Goal: Task Accomplishment & Management: Complete application form

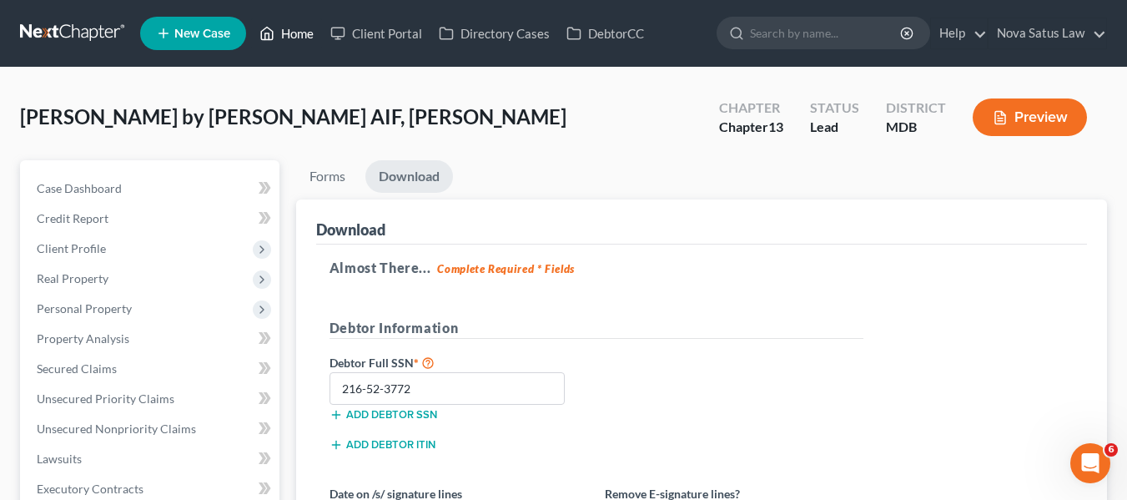
click at [288, 39] on link "Home" at bounding box center [286, 33] width 71 height 30
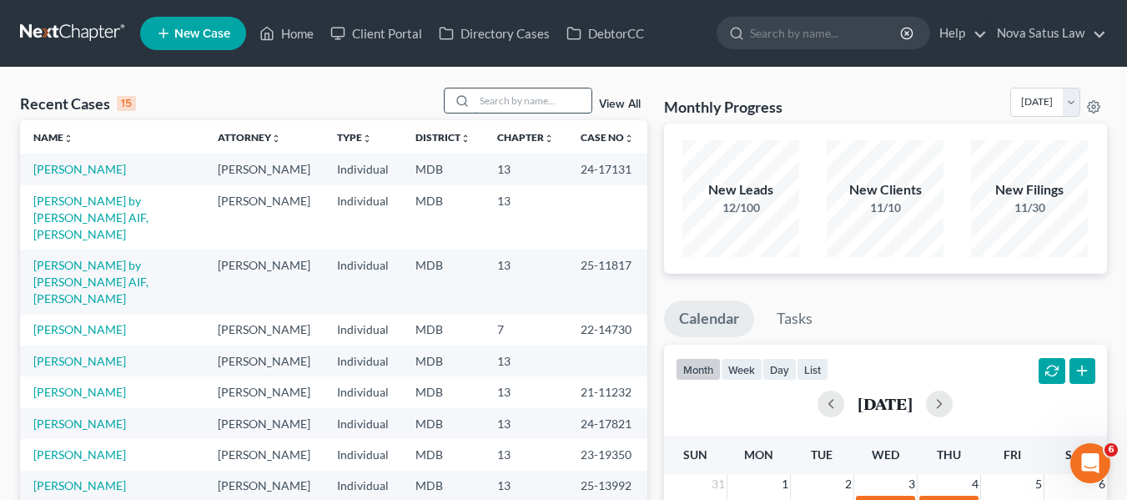
click at [486, 104] on input "search" at bounding box center [533, 100] width 117 height 24
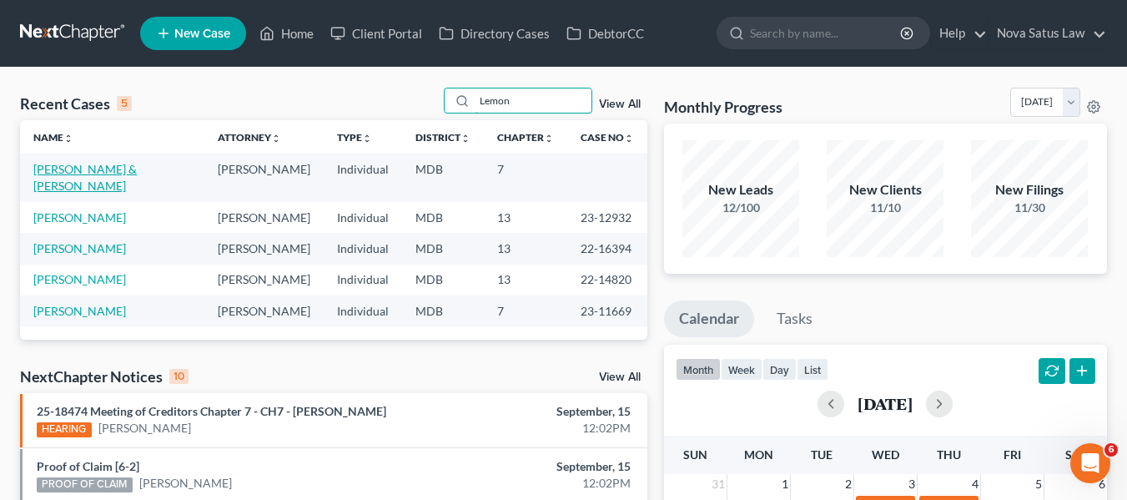
type input "Lemon"
click at [63, 169] on link "[PERSON_NAME] & [PERSON_NAME]" at bounding box center [84, 177] width 103 height 31
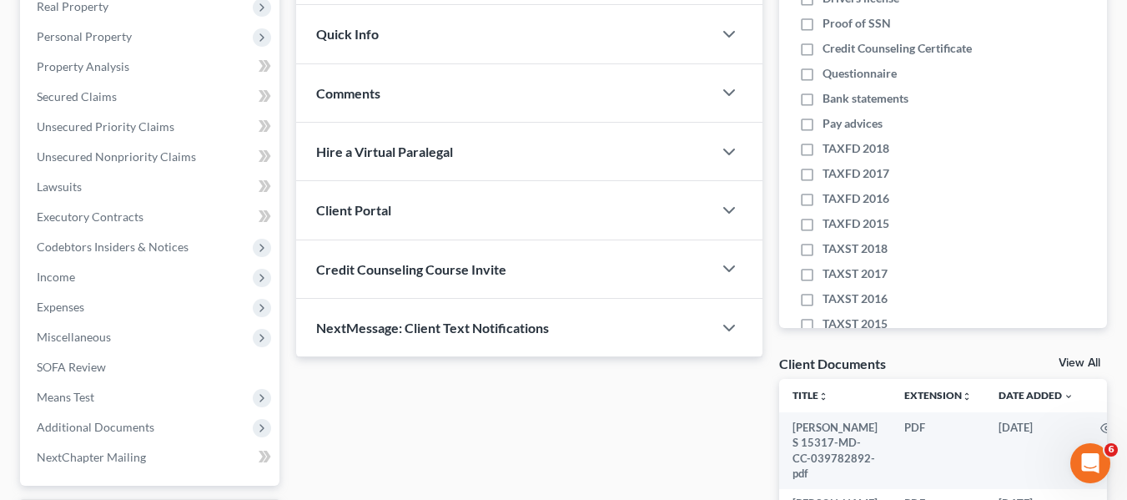
scroll to position [273, 0]
click at [50, 305] on span "Expenses" at bounding box center [61, 306] width 48 height 14
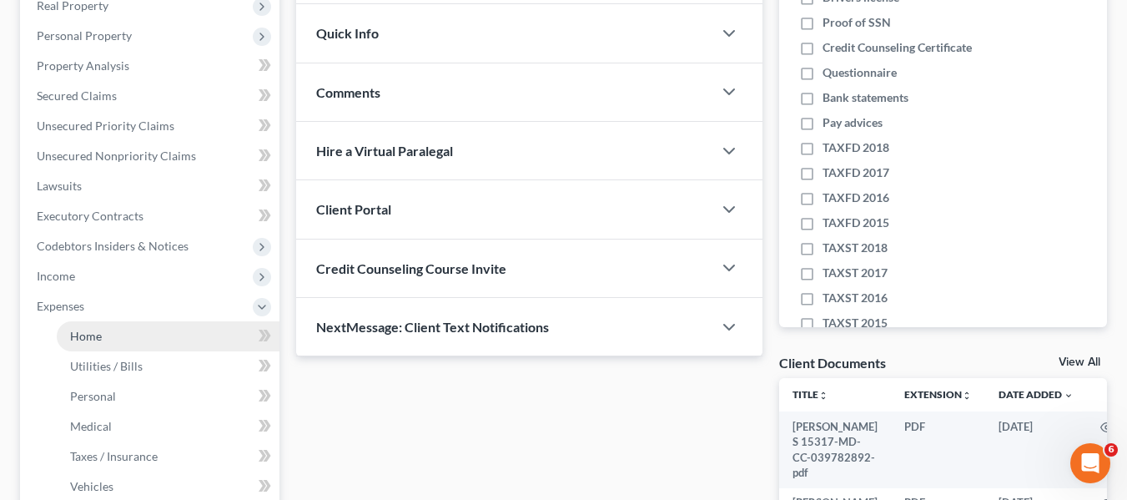
click at [78, 346] on link "Home" at bounding box center [168, 336] width 223 height 30
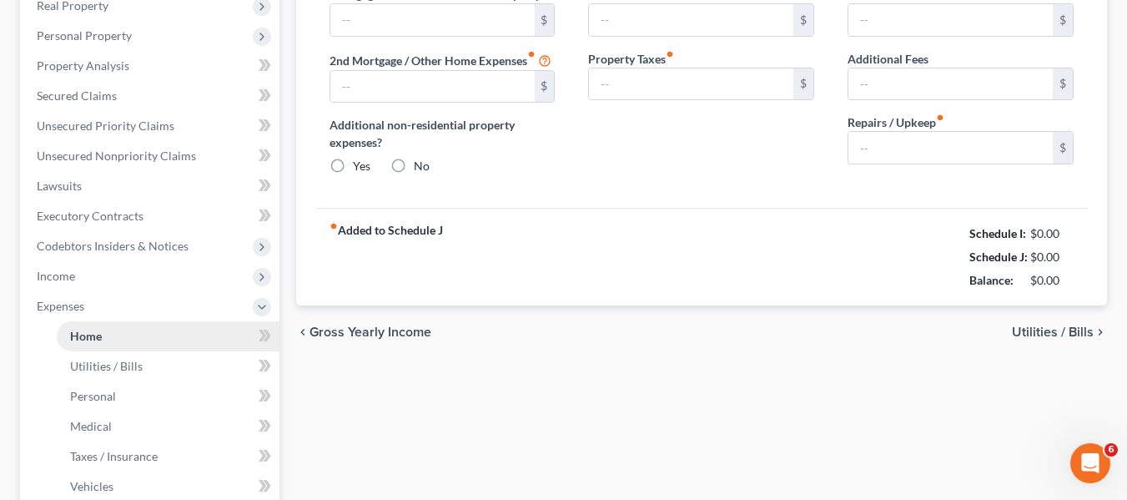
type input "1,500.00"
type input "0.00"
radio input "true"
type input "120.00"
type input "220.00"
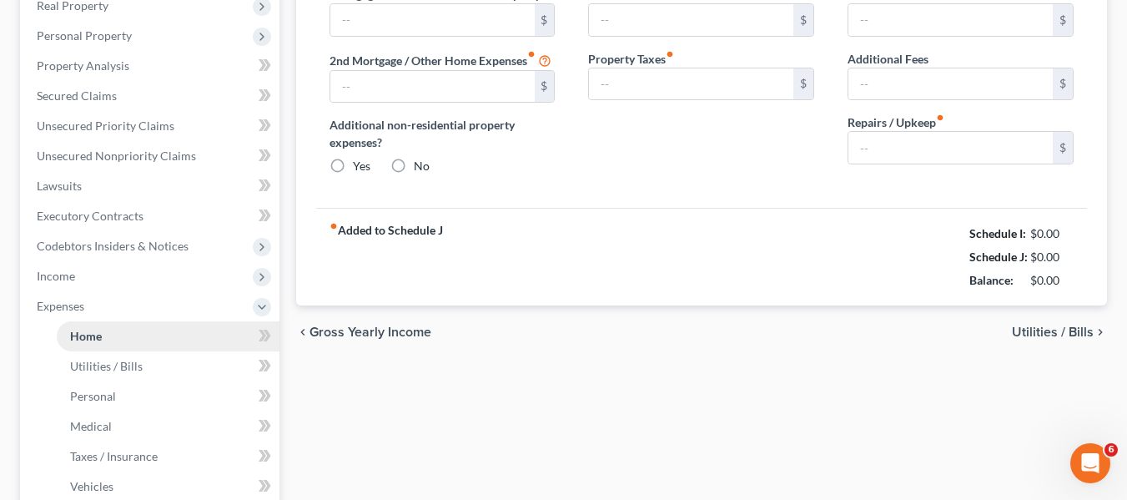
type input "0.00"
type input "100.00"
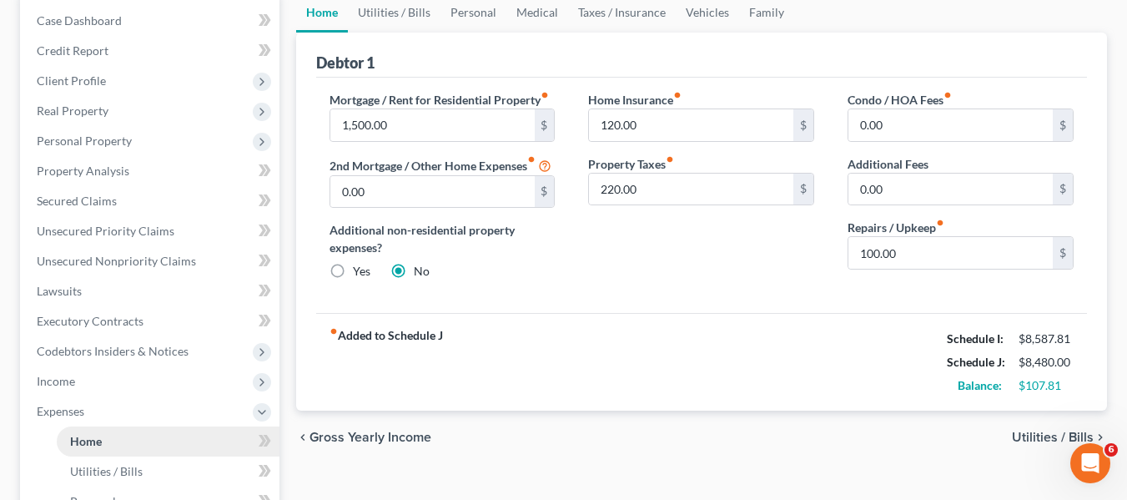
scroll to position [169, 0]
click at [403, 18] on link "Utilities / Bills" at bounding box center [394, 12] width 93 height 40
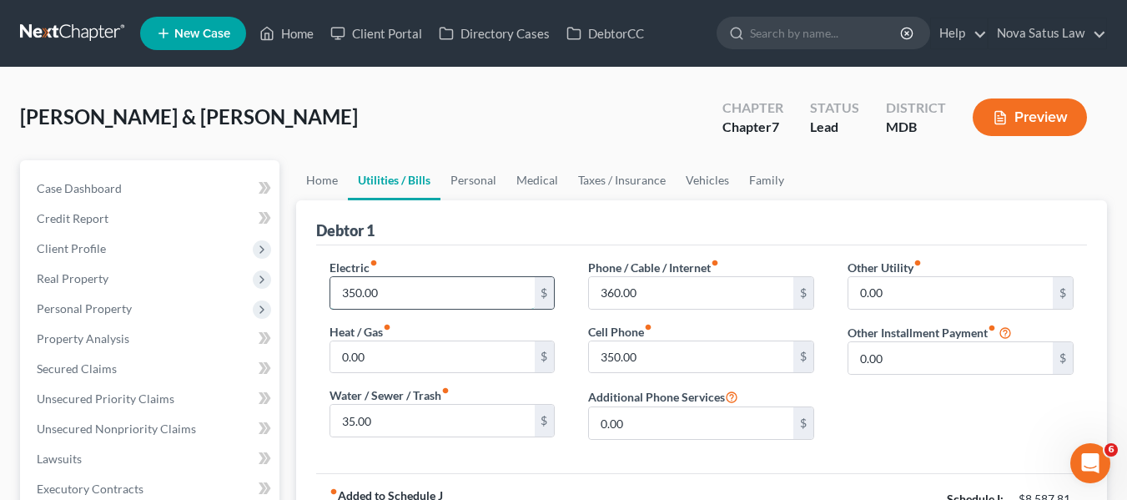
click at [386, 303] on input "350.00" at bounding box center [432, 293] width 204 height 32
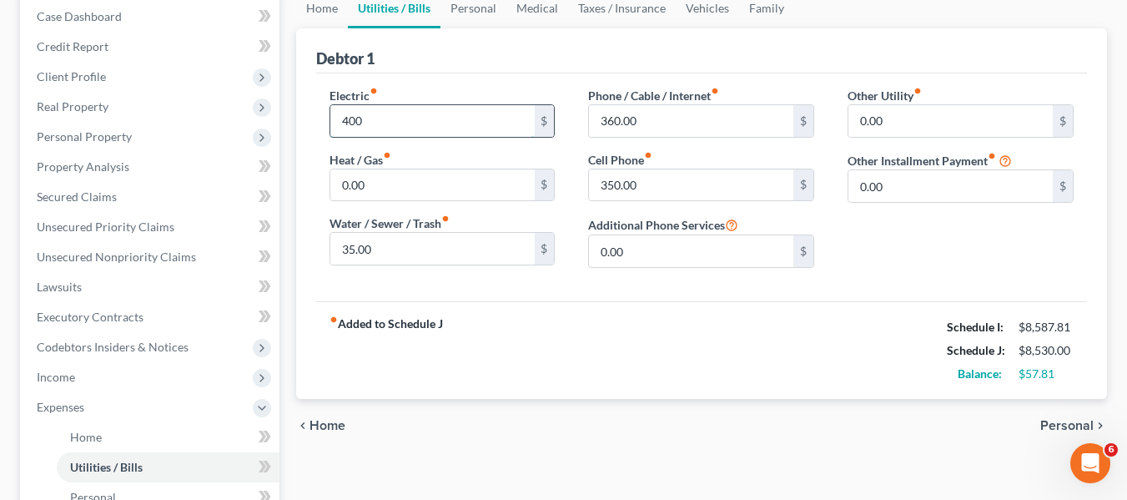
scroll to position [182, 0]
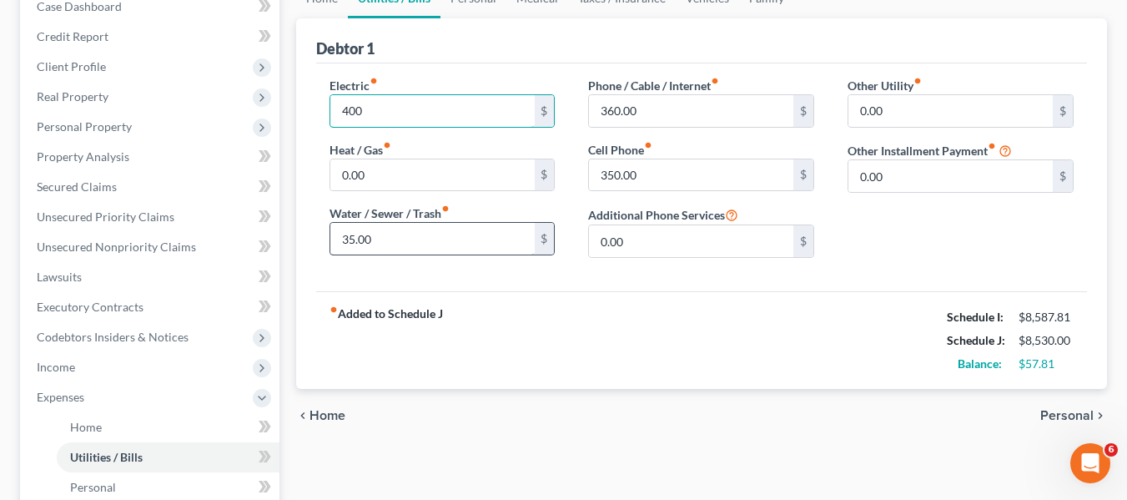
type input "400"
click at [380, 247] on input "35.00" at bounding box center [432, 239] width 204 height 32
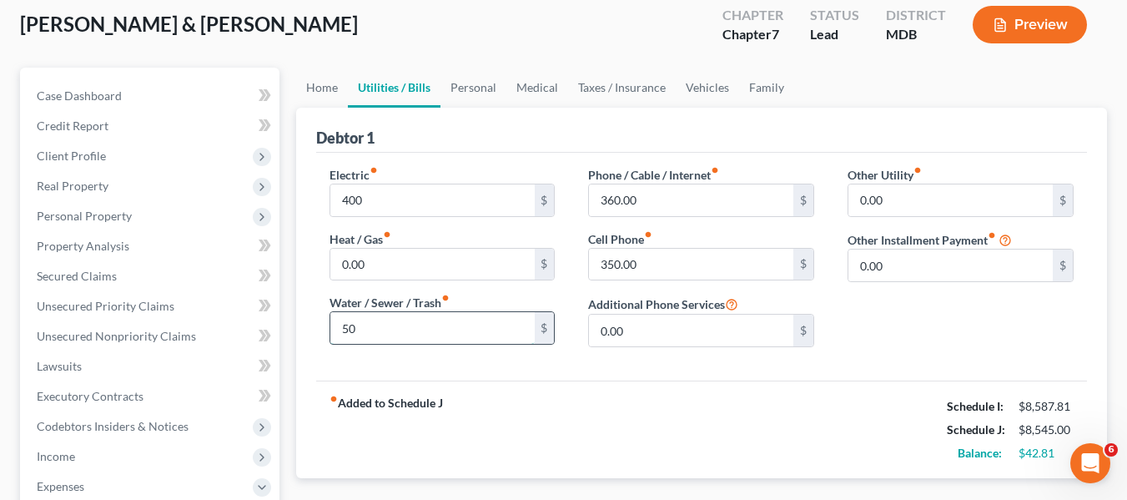
scroll to position [92, 0]
type input "50"
click at [466, 92] on link "Personal" at bounding box center [474, 88] width 66 height 40
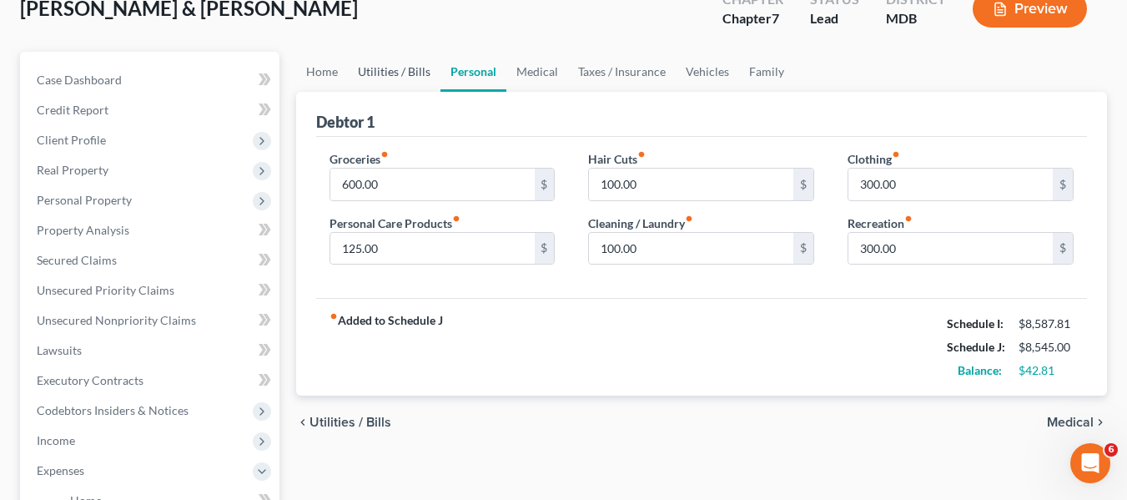
scroll to position [113, 0]
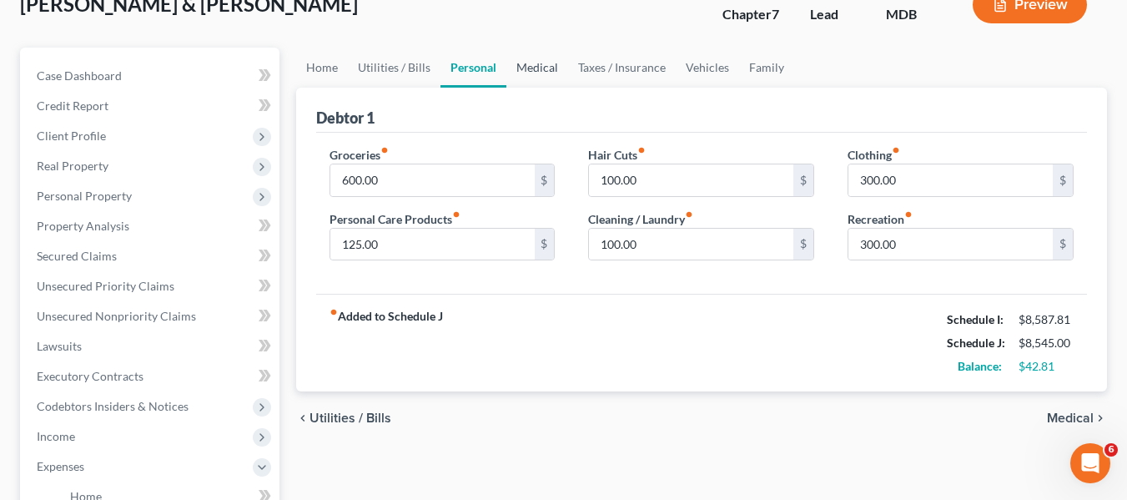
click at [540, 63] on link "Medical" at bounding box center [537, 68] width 62 height 40
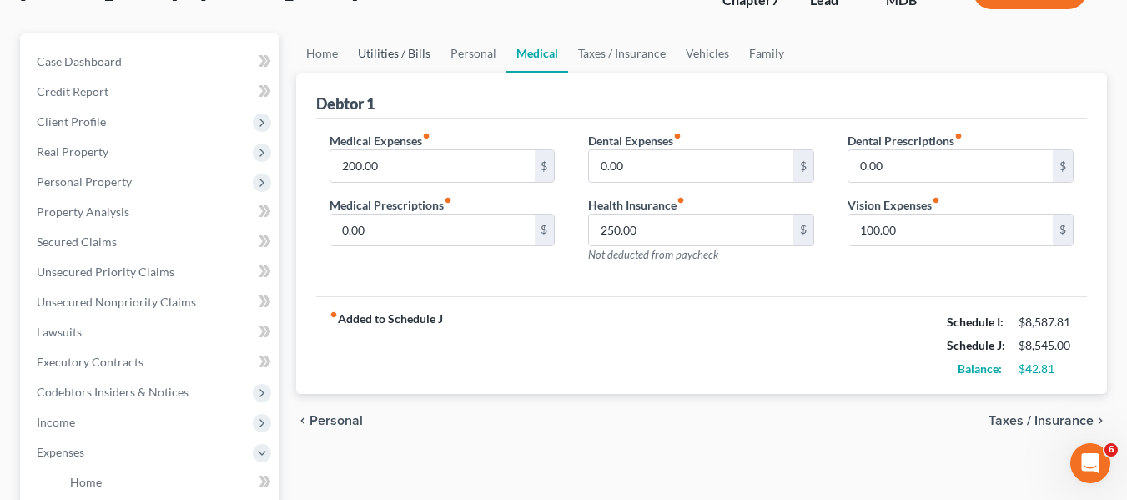
scroll to position [128, 0]
click at [692, 53] on link "Vehicles" at bounding box center [707, 53] width 63 height 40
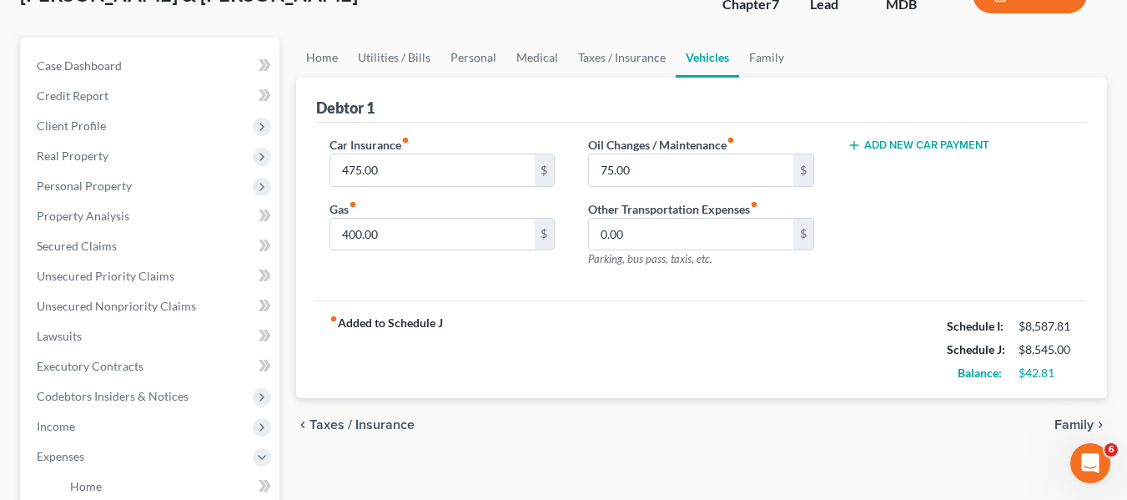
scroll to position [121, 0]
click at [750, 69] on link "Family" at bounding box center [766, 59] width 55 height 40
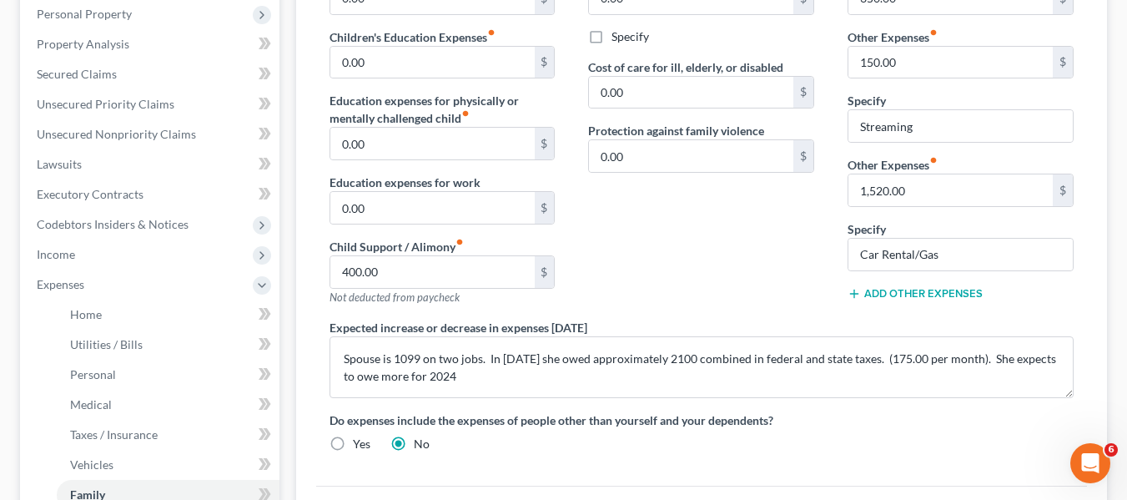
scroll to position [297, 0]
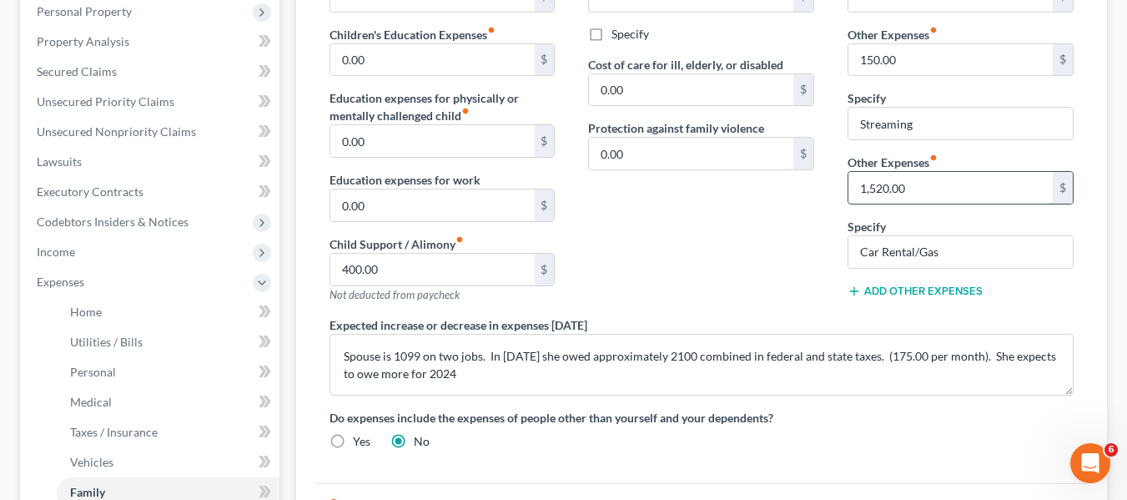
click at [909, 180] on input "1,520.00" at bounding box center [951, 188] width 204 height 32
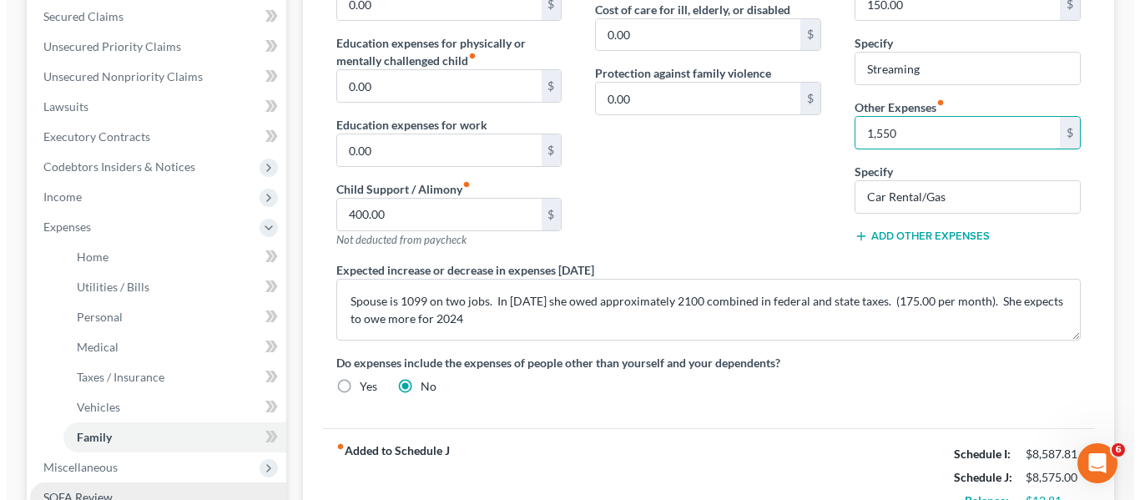
scroll to position [351, 0]
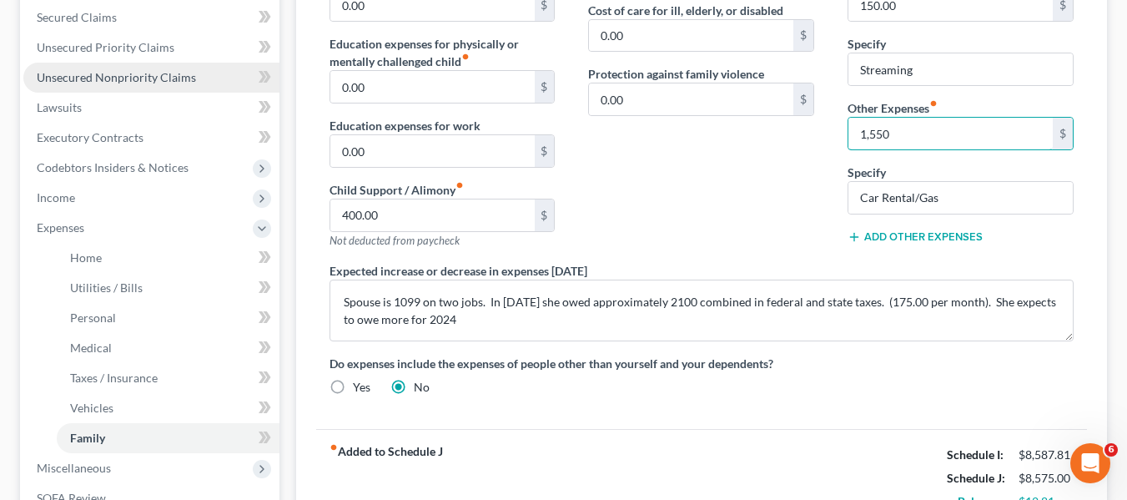
type input "1,550"
click at [84, 82] on span "Unsecured Nonpriority Claims" at bounding box center [116, 77] width 159 height 14
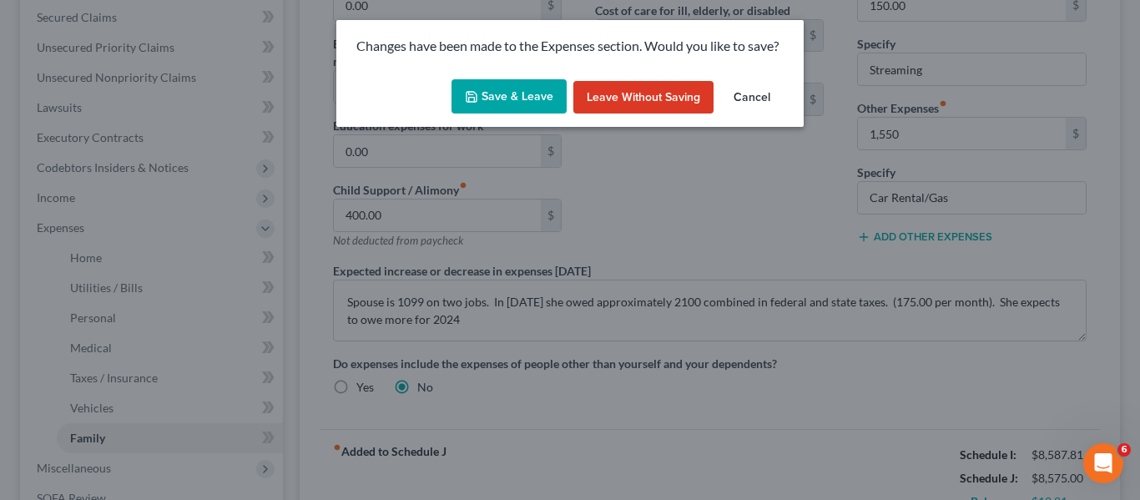
click at [477, 95] on icon "button" at bounding box center [471, 96] width 13 height 13
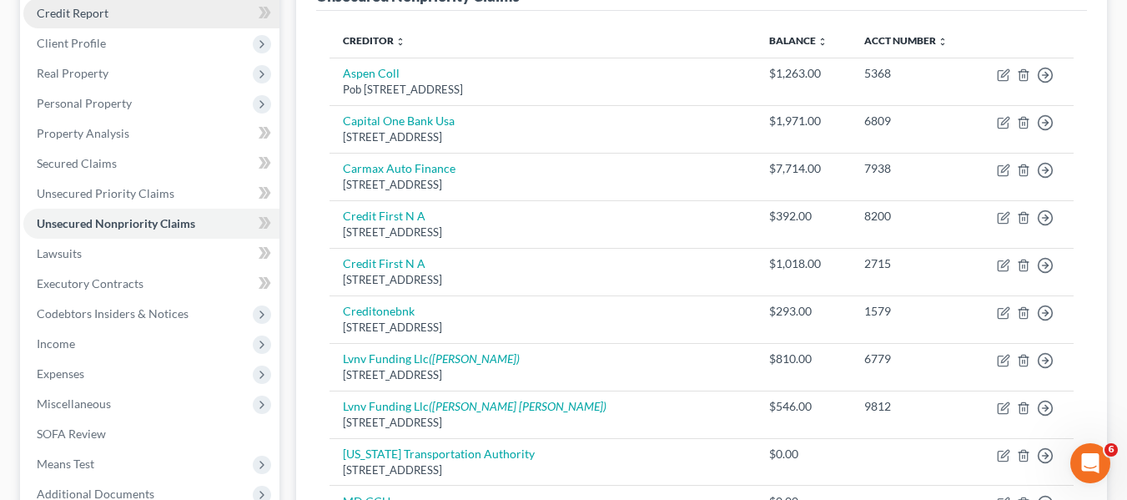
scroll to position [210, 0]
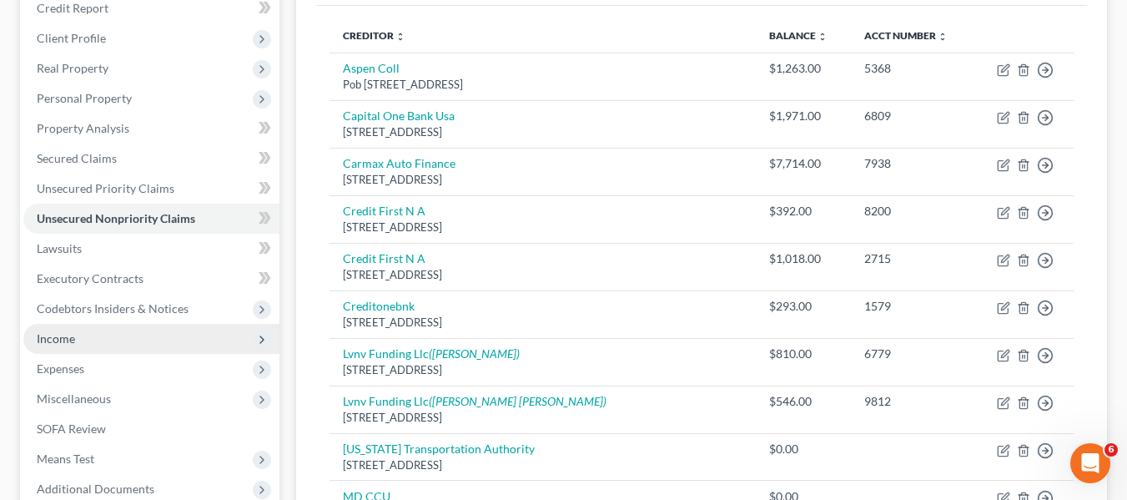
click at [45, 340] on span "Income" at bounding box center [56, 338] width 38 height 14
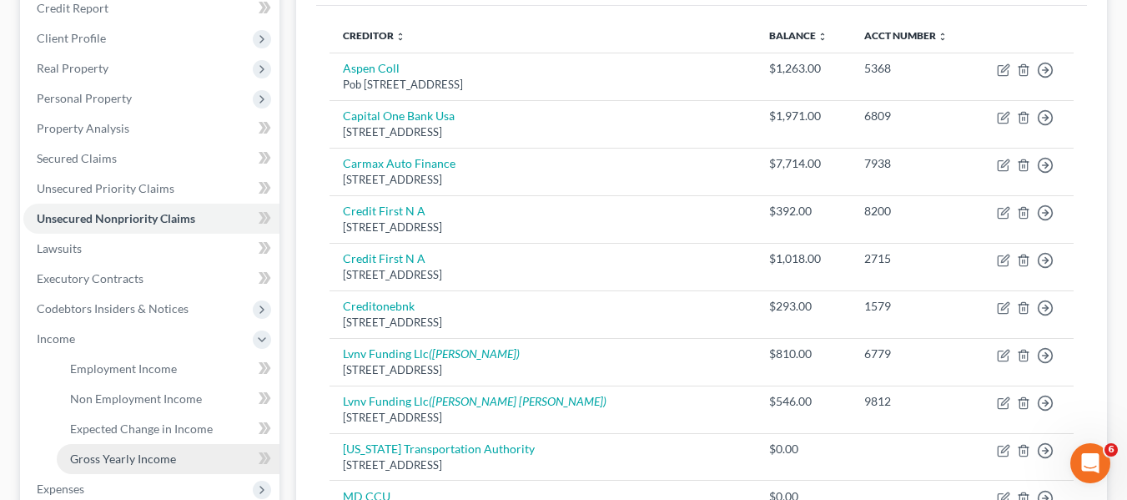
click at [96, 456] on span "Gross Yearly Income" at bounding box center [123, 458] width 106 height 14
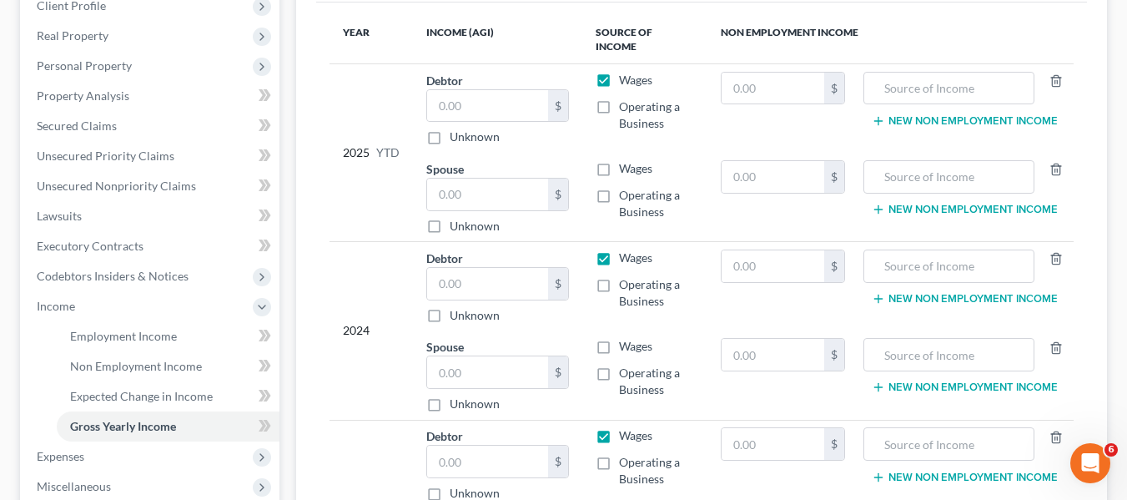
scroll to position [244, 0]
click at [471, 178] on input "text" at bounding box center [487, 194] width 121 height 32
type input "7,911"
click at [619, 159] on label "Wages" at bounding box center [635, 167] width 33 height 17
click at [626, 159] on input "Wages" at bounding box center [631, 164] width 11 height 11
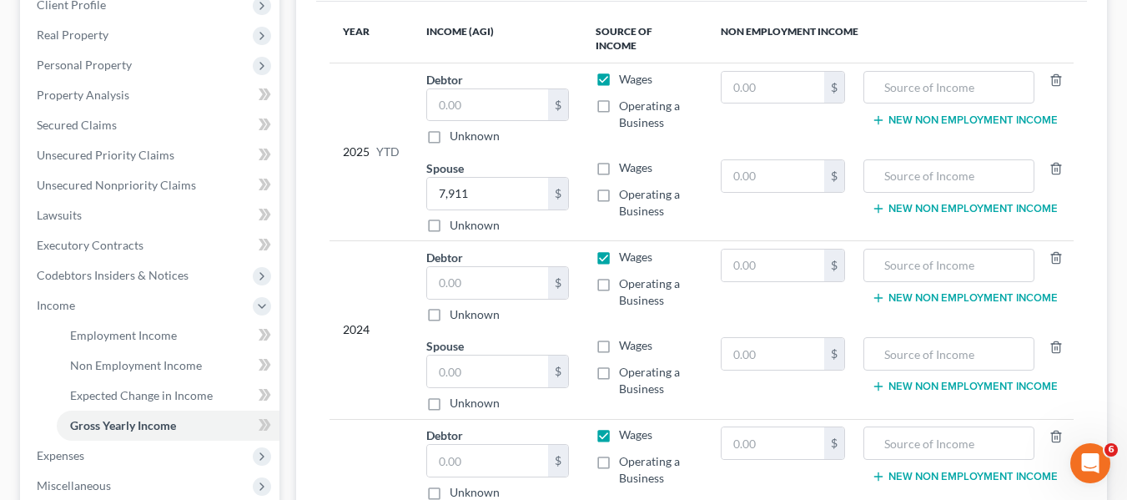
checkbox input "true"
click at [619, 71] on label "Wages" at bounding box center [635, 79] width 33 height 17
click at [626, 71] on input "Wages" at bounding box center [631, 76] width 11 height 11
checkbox input "false"
click at [619, 98] on label "Operating a Business" at bounding box center [657, 114] width 76 height 33
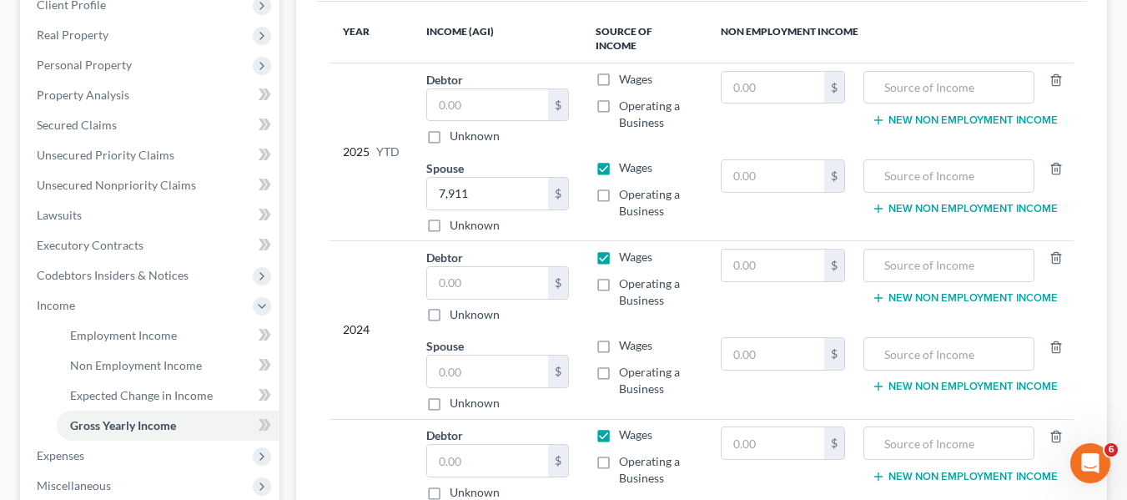
click at [626, 98] on input "Operating a Business" at bounding box center [631, 103] width 11 height 11
checkbox input "true"
click at [461, 89] on input "text" at bounding box center [487, 105] width 121 height 32
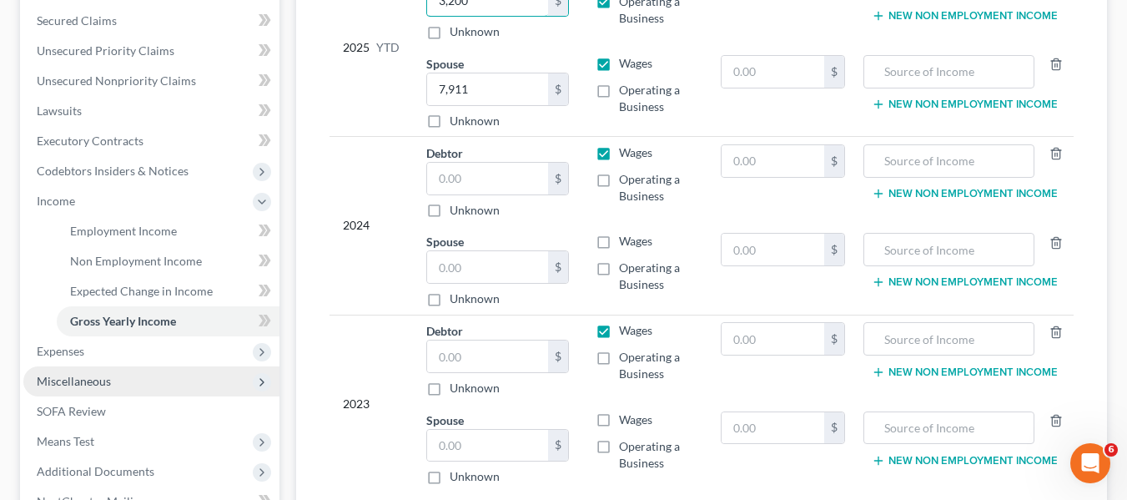
scroll to position [347, 0]
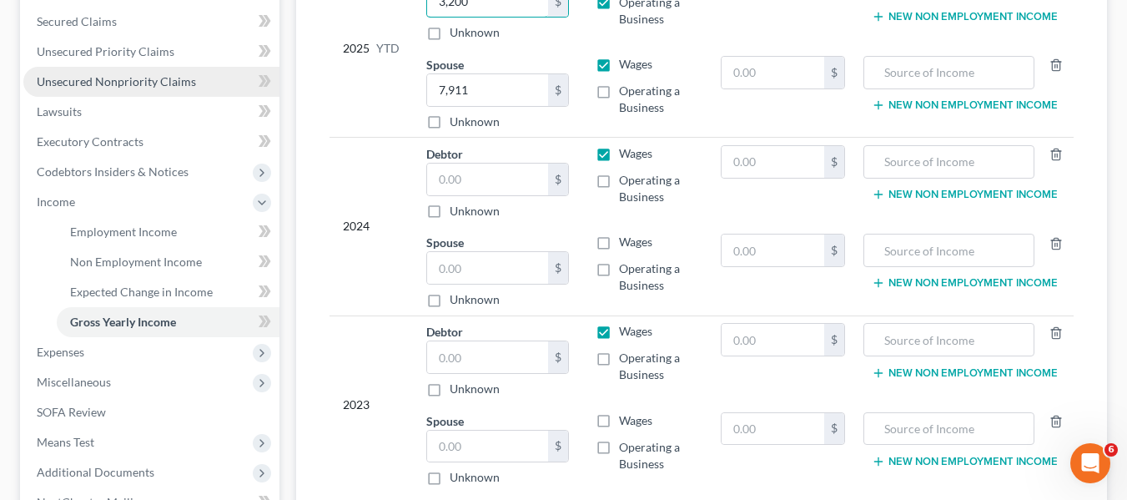
type input "3,200"
click at [85, 88] on link "Unsecured Nonpriority Claims" at bounding box center [151, 82] width 256 height 30
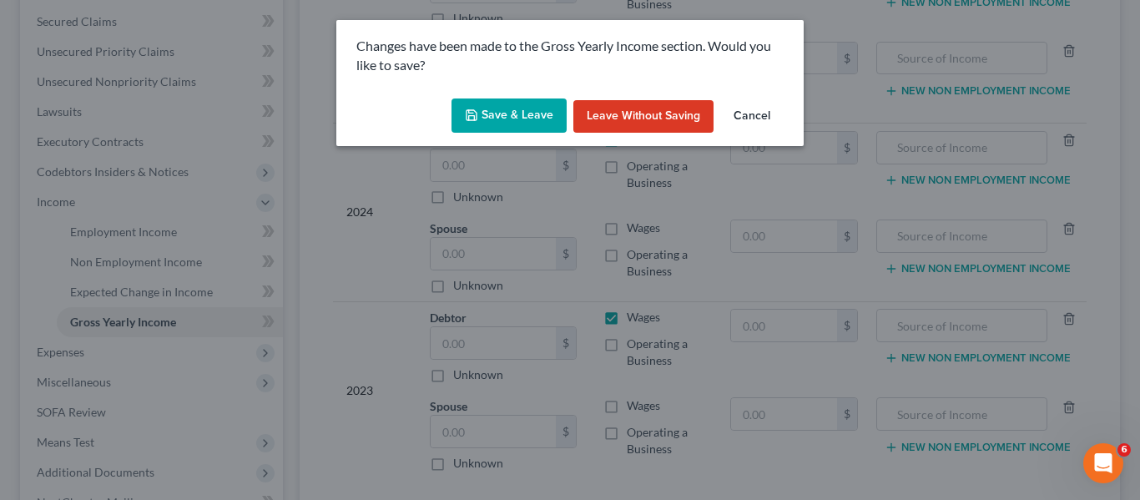
click at [482, 113] on button "Save & Leave" at bounding box center [508, 115] width 115 height 35
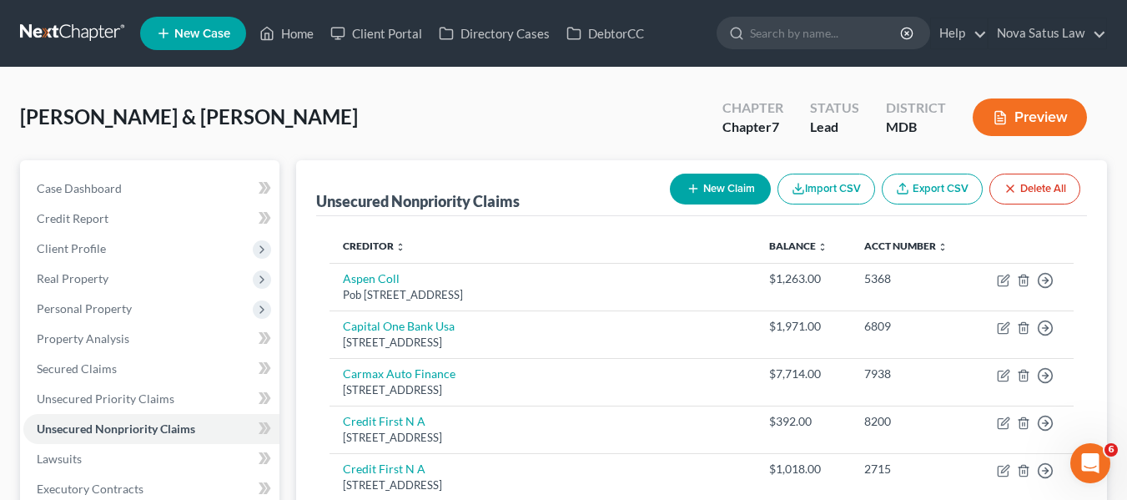
click at [708, 190] on button "New Claim" at bounding box center [720, 189] width 101 height 31
select select "2"
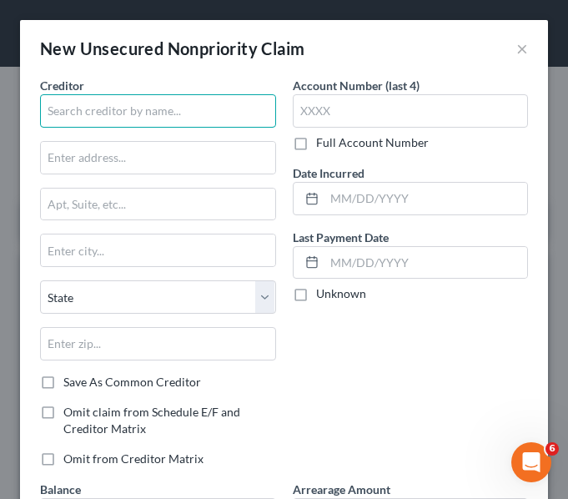
click at [136, 119] on input "text" at bounding box center [158, 110] width 236 height 33
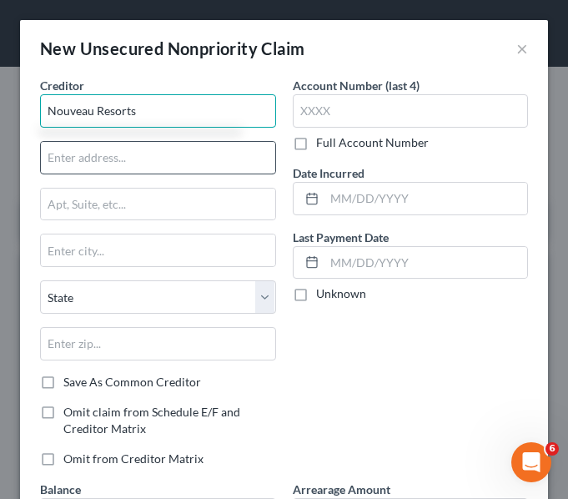
type input "Nouveau Resorts"
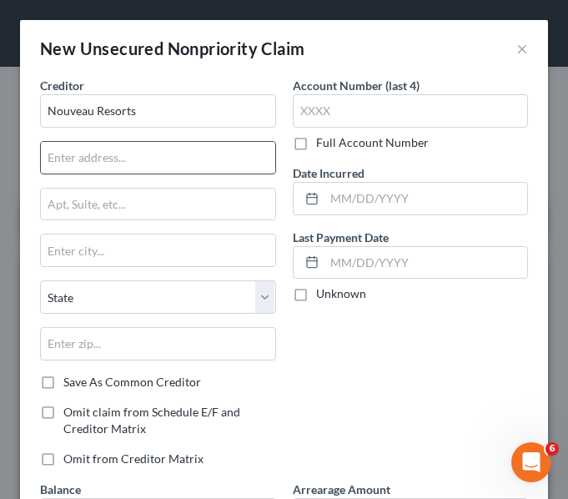
click at [101, 164] on input "text" at bounding box center [158, 158] width 234 height 32
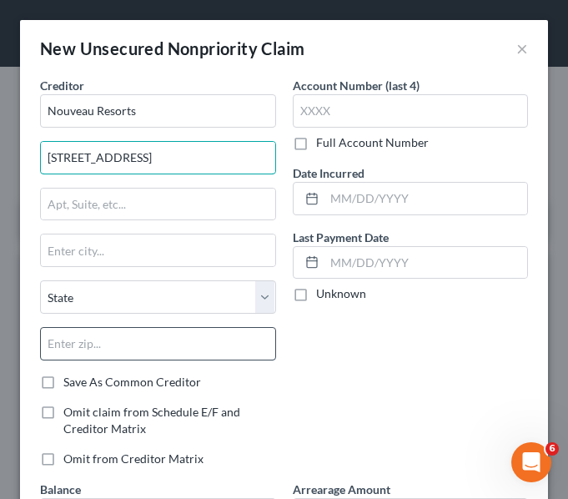
type input "[STREET_ADDRESS]"
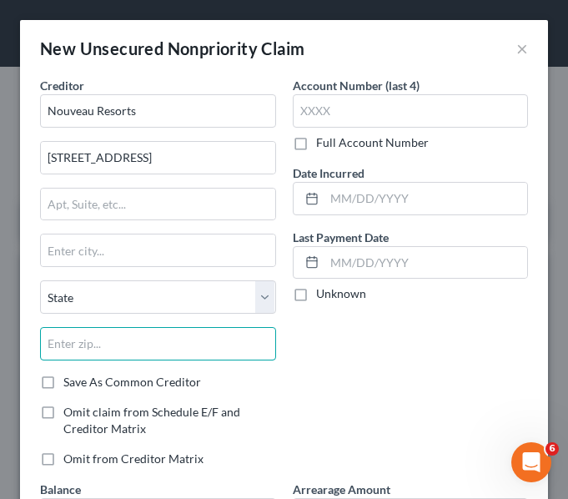
click at [115, 344] on input "text" at bounding box center [158, 343] width 236 height 33
type input "33306"
type input "[GEOGRAPHIC_DATA]"
select select "9"
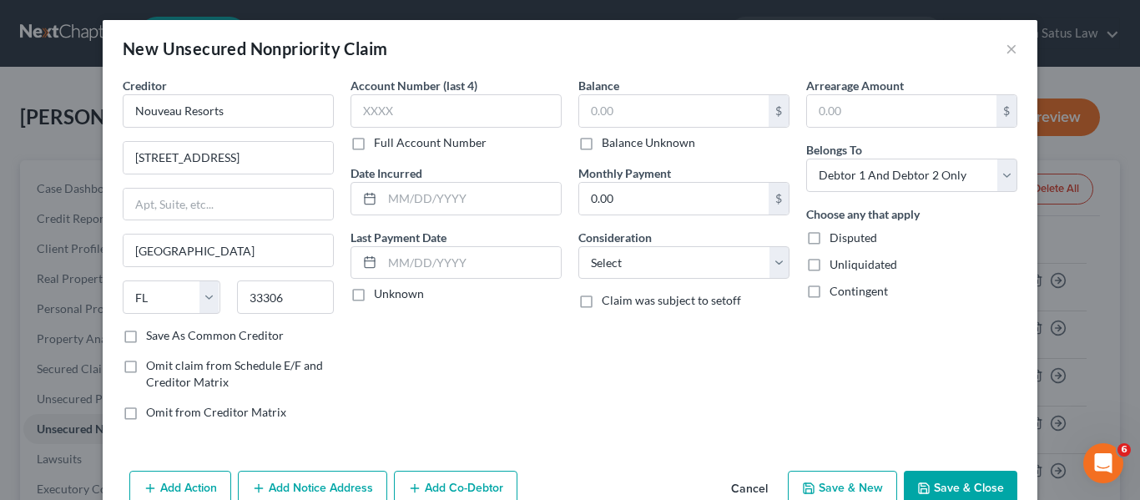
click at [922, 478] on button "Save & Close" at bounding box center [960, 488] width 113 height 35
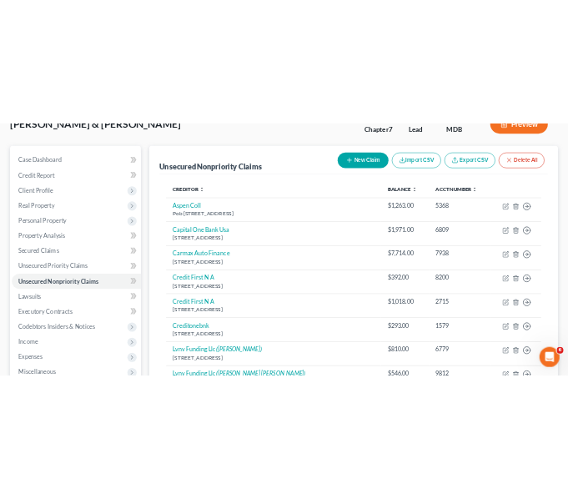
scroll to position [125, 0]
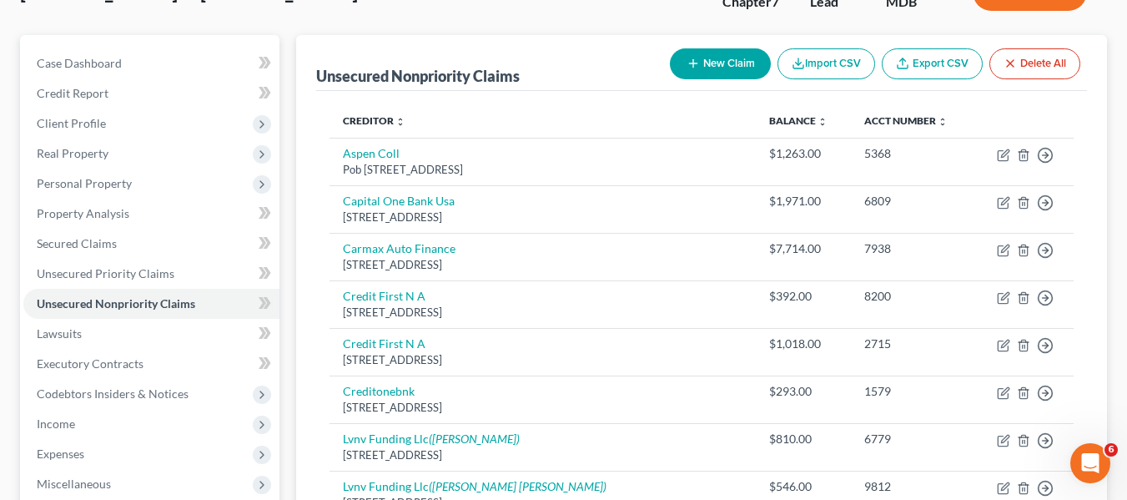
click at [699, 62] on button "New Claim" at bounding box center [720, 63] width 101 height 31
select select "2"
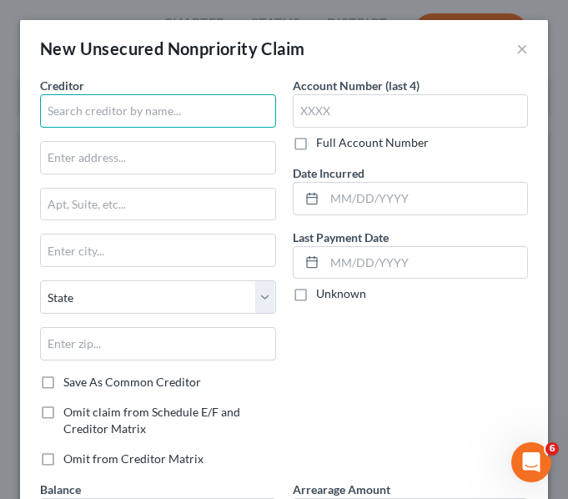
click at [133, 112] on input "text" at bounding box center [158, 110] width 236 height 33
type input "Patriot Suites"
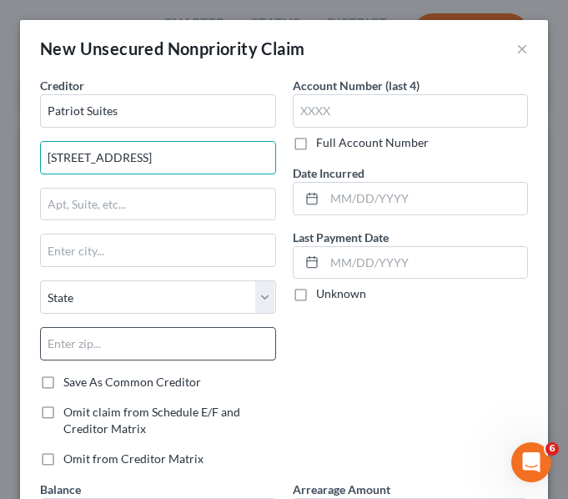
type input "[STREET_ADDRESS]"
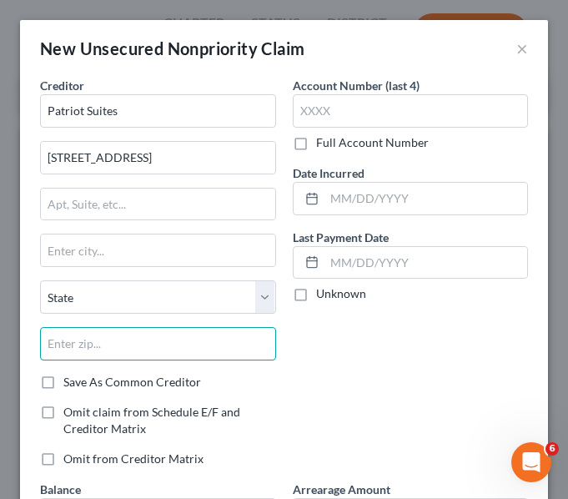
click at [104, 340] on input "text" at bounding box center [158, 343] width 236 height 33
type input "32804"
type input "Orlando"
select select "9"
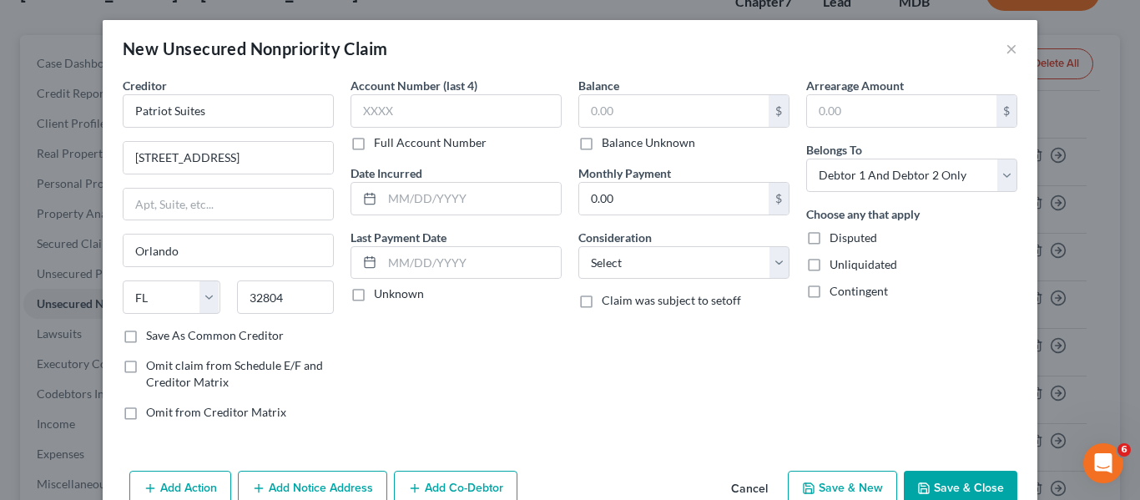
click at [934, 486] on button "Save & Close" at bounding box center [960, 488] width 113 height 35
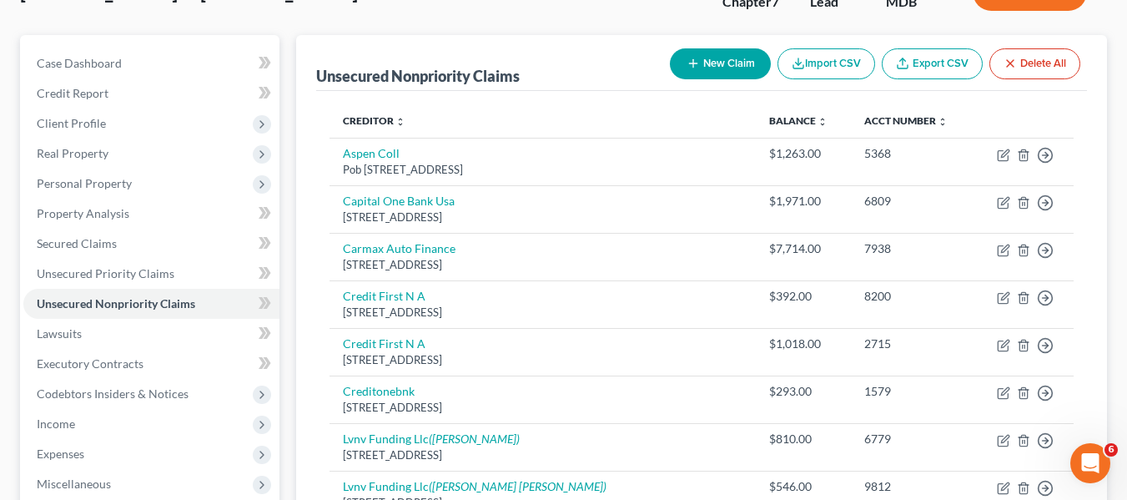
click at [722, 66] on button "New Claim" at bounding box center [720, 63] width 101 height 31
select select "2"
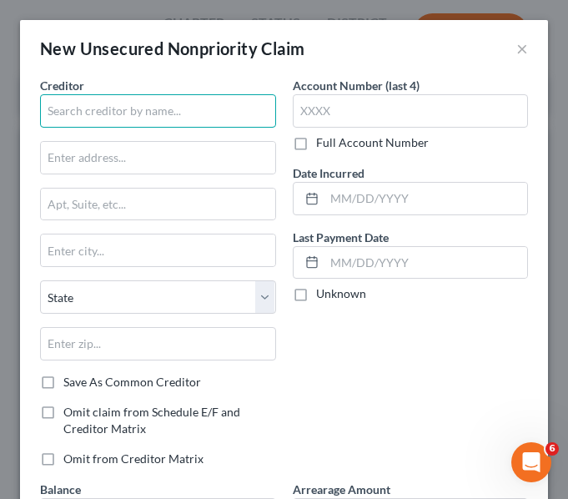
click at [241, 98] on input "text" at bounding box center [158, 110] width 236 height 33
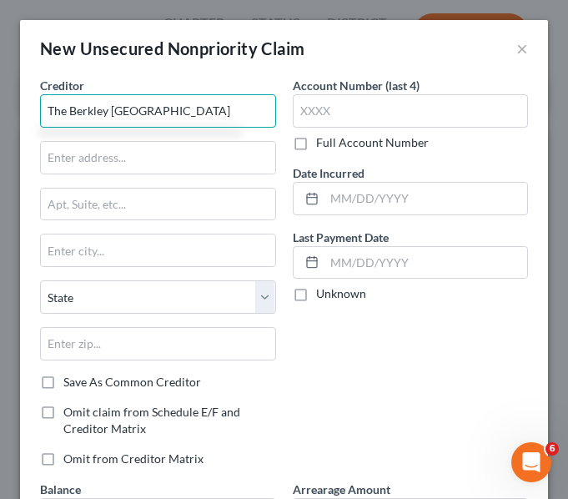
type input "The Berkley [GEOGRAPHIC_DATA]"
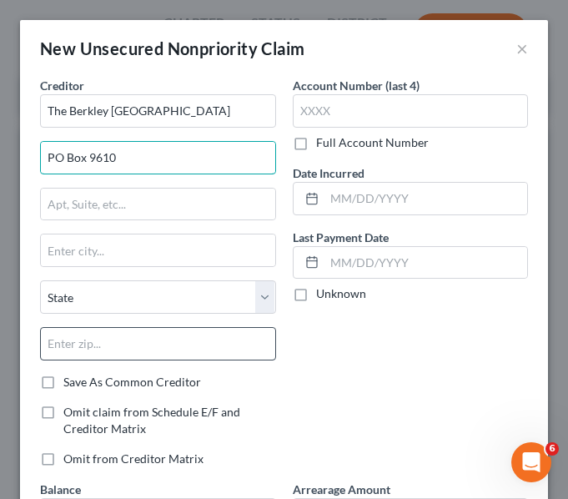
type input "PO Box 9610"
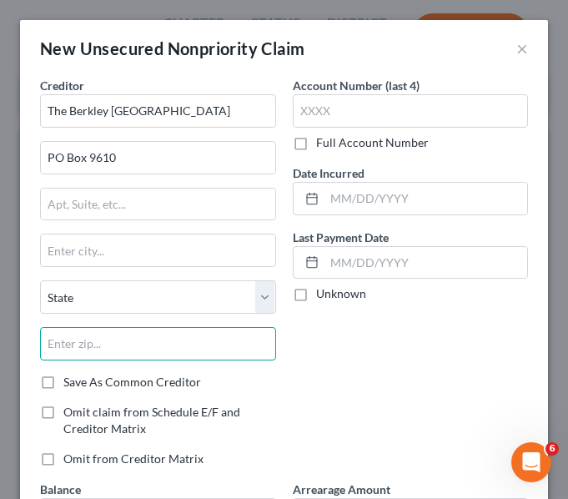
click at [200, 347] on input "text" at bounding box center [158, 343] width 236 height 33
type input "33075"
type input "[GEOGRAPHIC_DATA]"
select select "9"
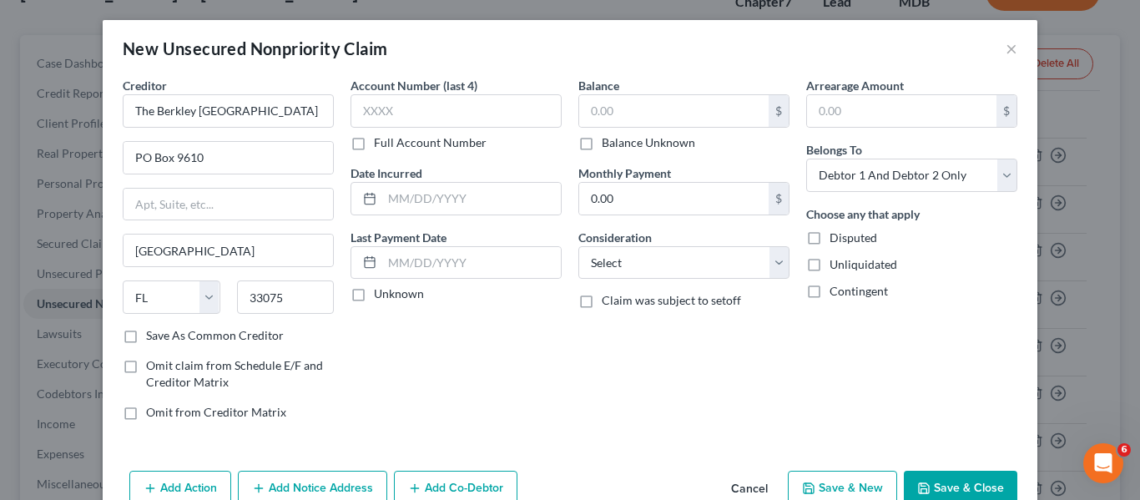
click at [944, 486] on button "Save & Close" at bounding box center [960, 488] width 113 height 35
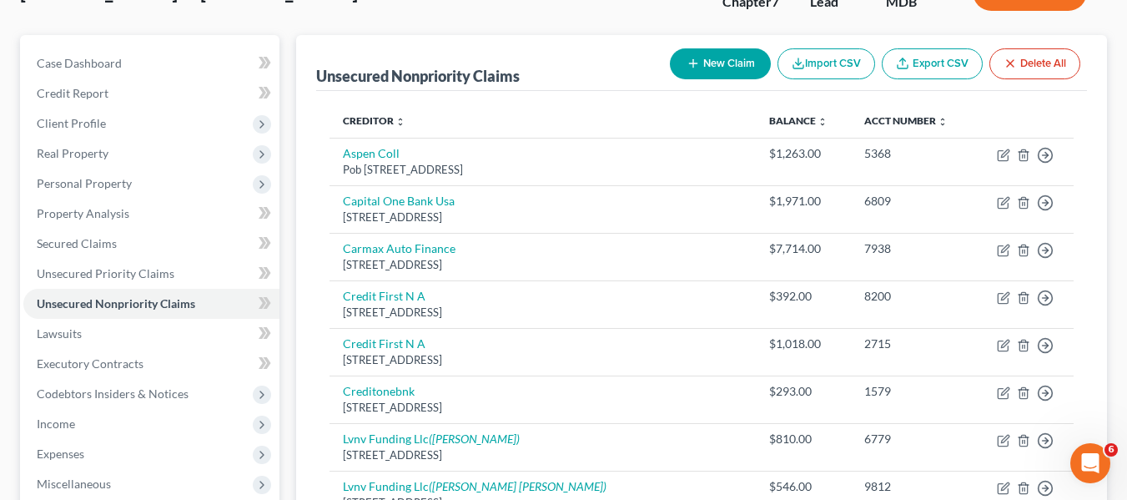
click at [714, 63] on button "New Claim" at bounding box center [720, 63] width 101 height 31
select select "2"
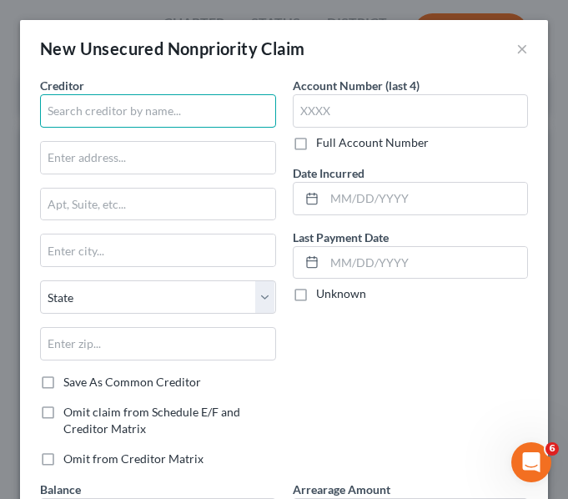
click at [133, 123] on input "text" at bounding box center [158, 110] width 236 height 33
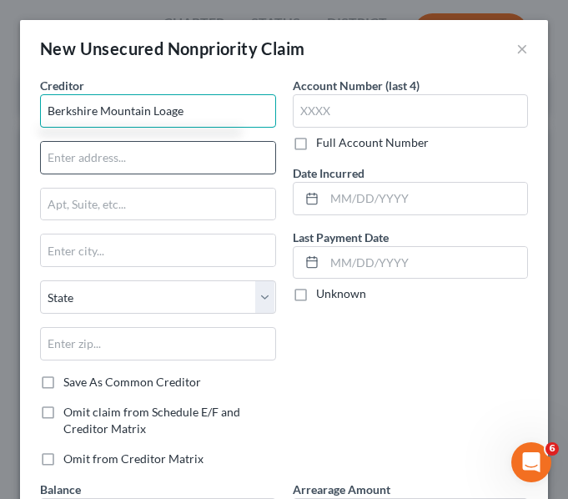
type input "Berkshire Mountain Loage"
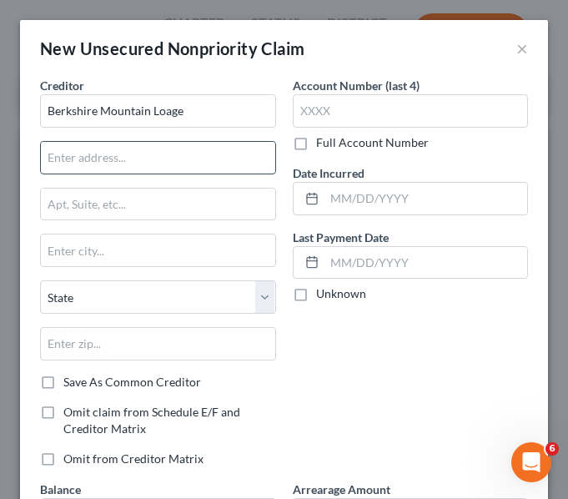
click at [104, 156] on input "text" at bounding box center [158, 158] width 234 height 32
type input "[STREET_ADDRESS]"
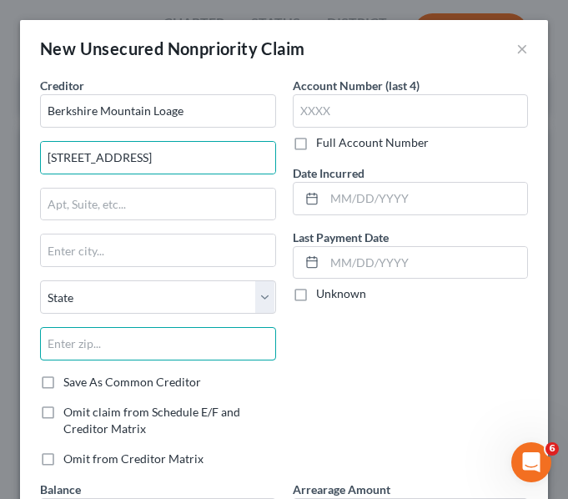
click at [120, 342] on input "text" at bounding box center [158, 343] width 236 height 33
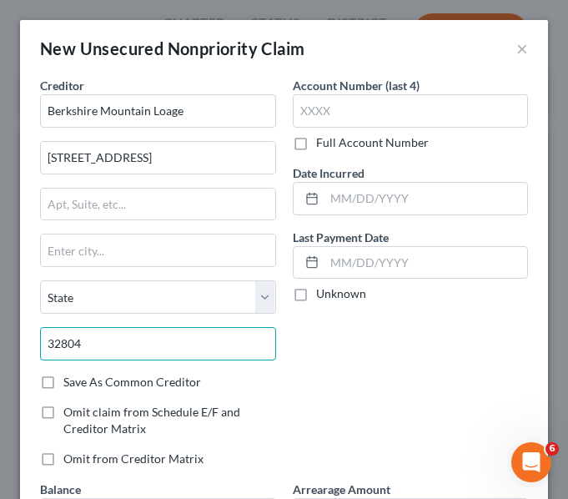
click at [120, 342] on input "32804" at bounding box center [158, 343] width 236 height 33
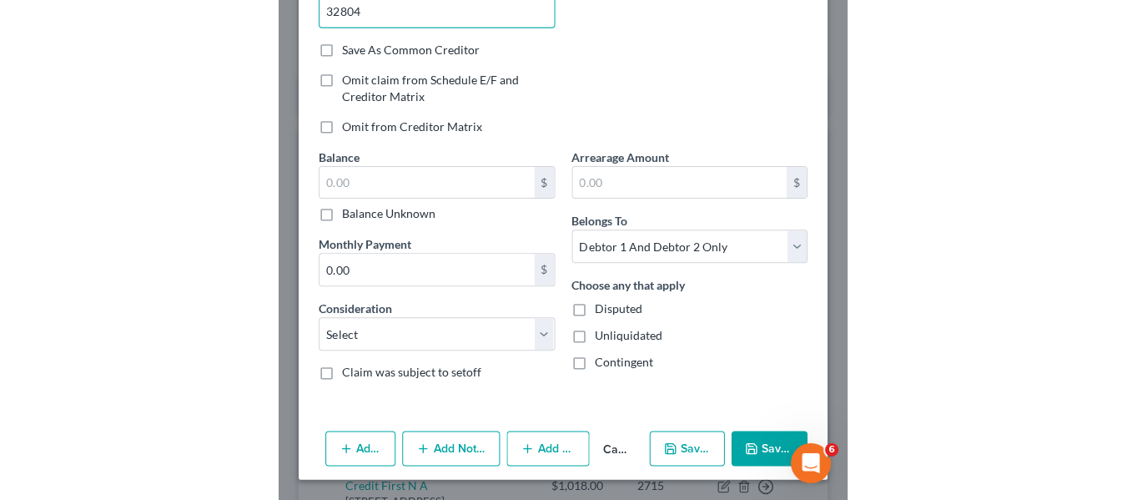
scroll to position [39, 0]
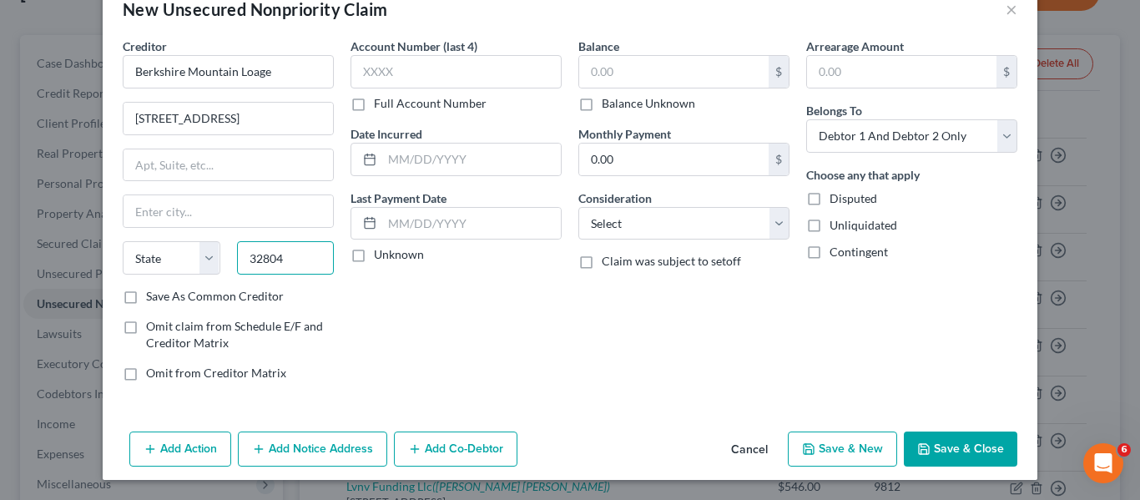
type input "32804"
type input "Orlando"
select select "9"
click at [924, 446] on icon "button" at bounding box center [923, 448] width 13 height 13
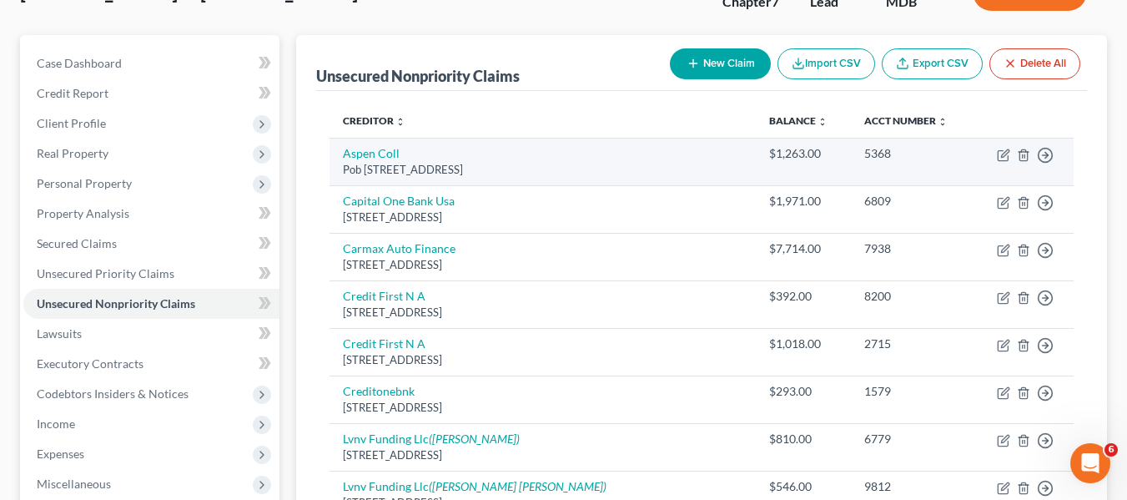
scroll to position [0, 0]
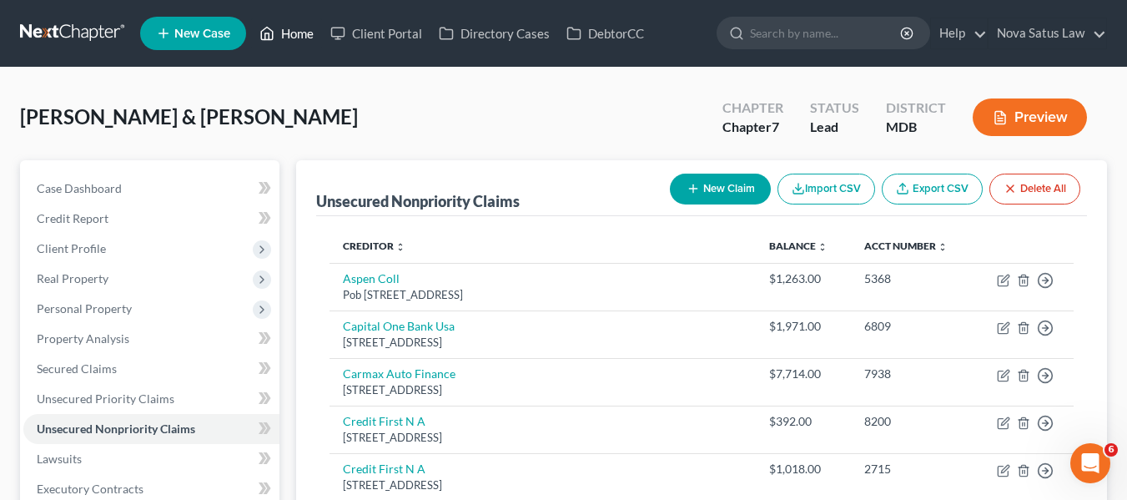
click at [303, 40] on link "Home" at bounding box center [286, 33] width 71 height 30
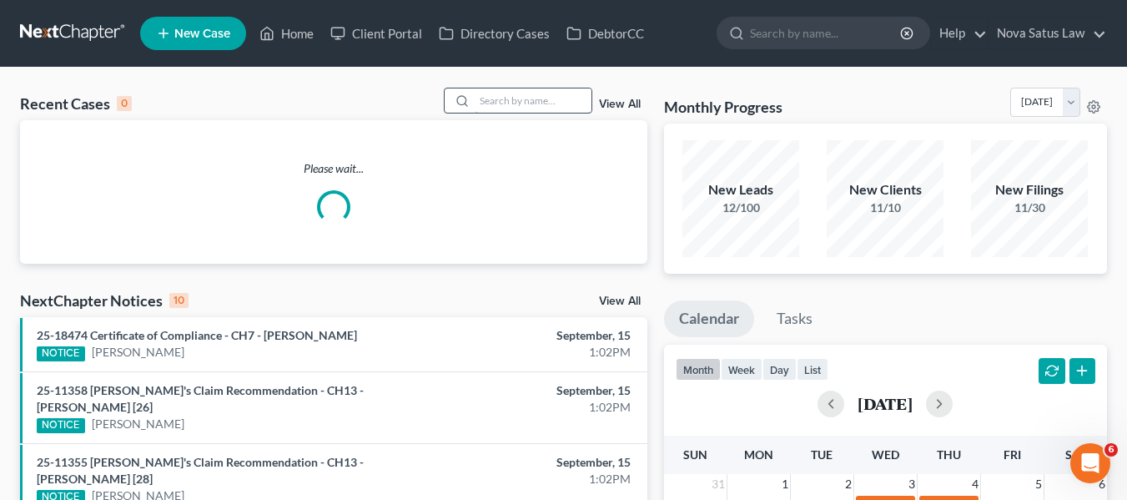
click at [507, 112] on input "search" at bounding box center [533, 100] width 117 height 24
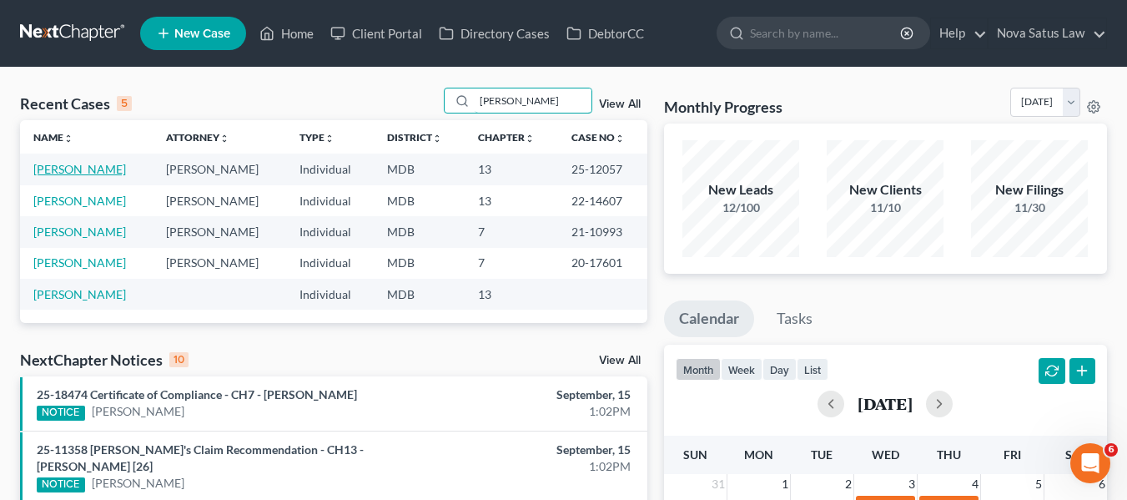
type input "[PERSON_NAME]"
click at [75, 168] on link "[PERSON_NAME]" at bounding box center [79, 169] width 93 height 14
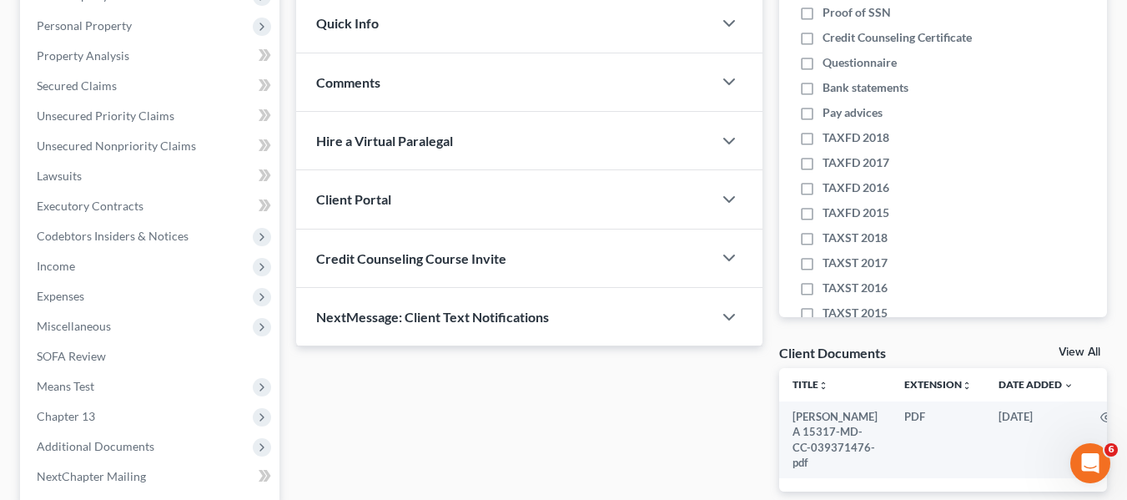
scroll to position [285, 0]
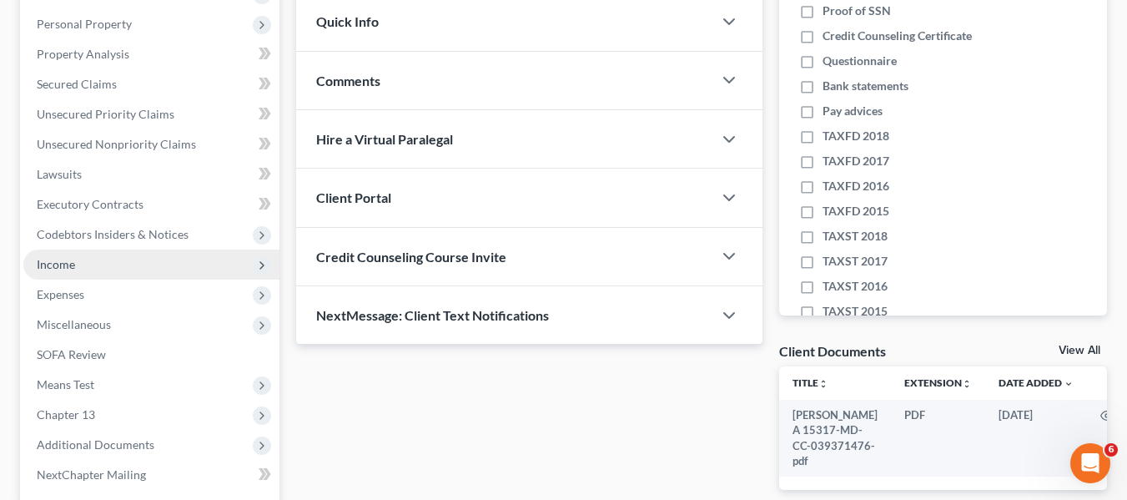
click at [70, 267] on span "Income" at bounding box center [56, 264] width 38 height 14
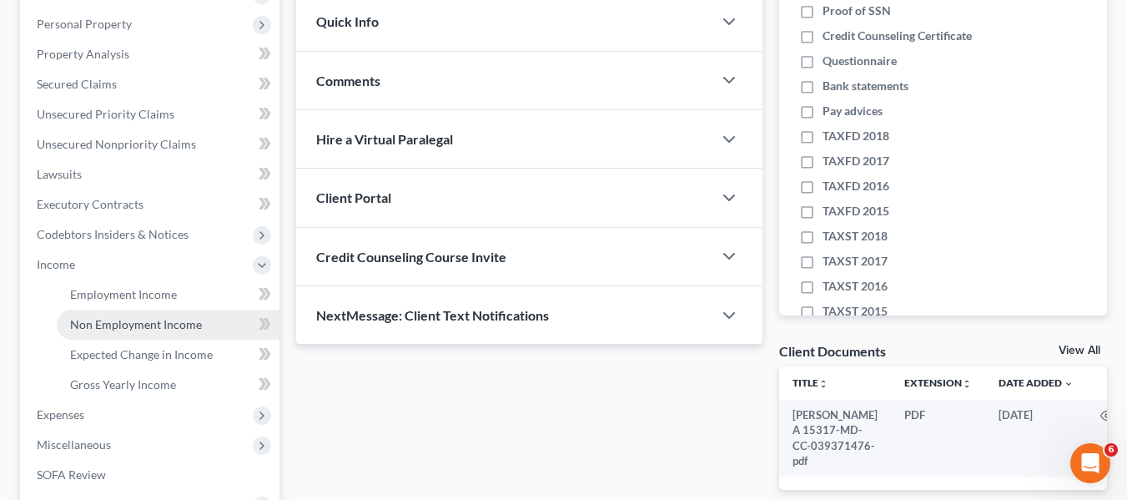
click at [100, 317] on span "Non Employment Income" at bounding box center [136, 324] width 132 height 14
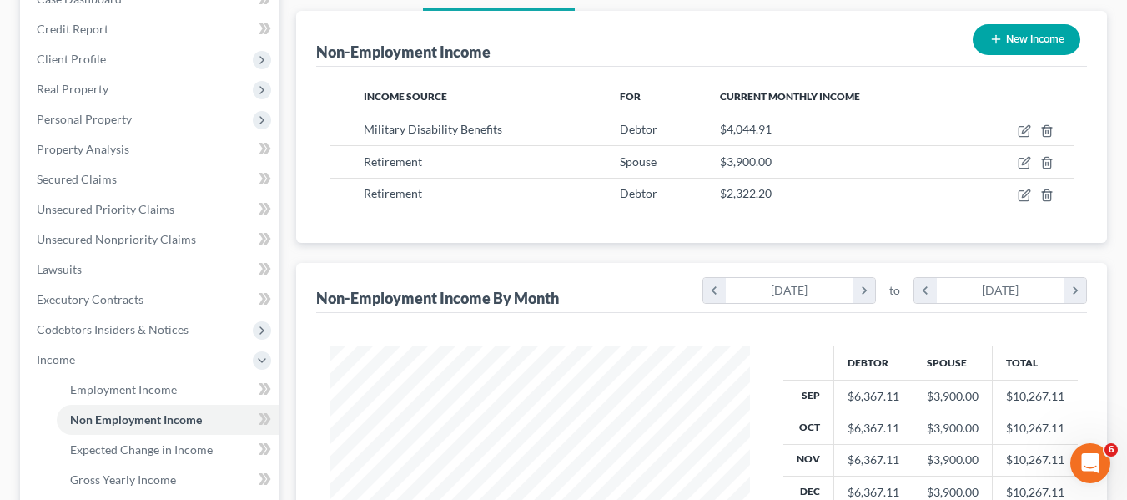
scroll to position [189, 0]
